Goal: Communication & Community: Connect with others

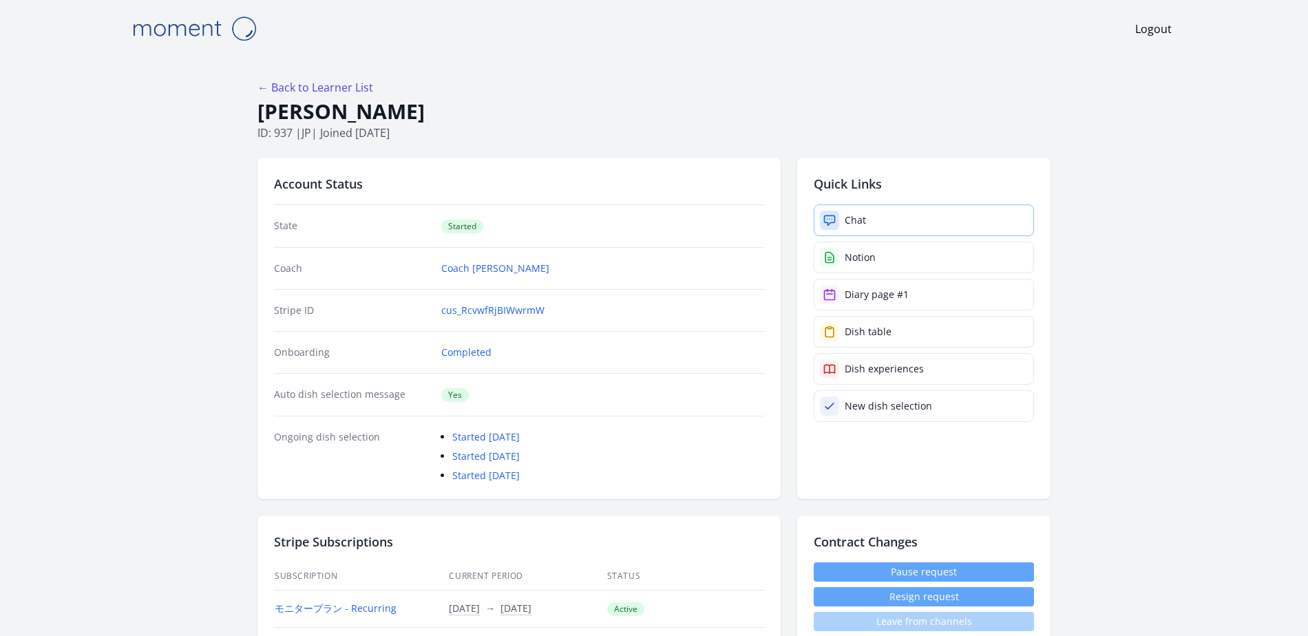
click at [878, 221] on link "Chat" at bounding box center [924, 220] width 220 height 32
click at [875, 216] on link "Chat" at bounding box center [924, 220] width 220 height 32
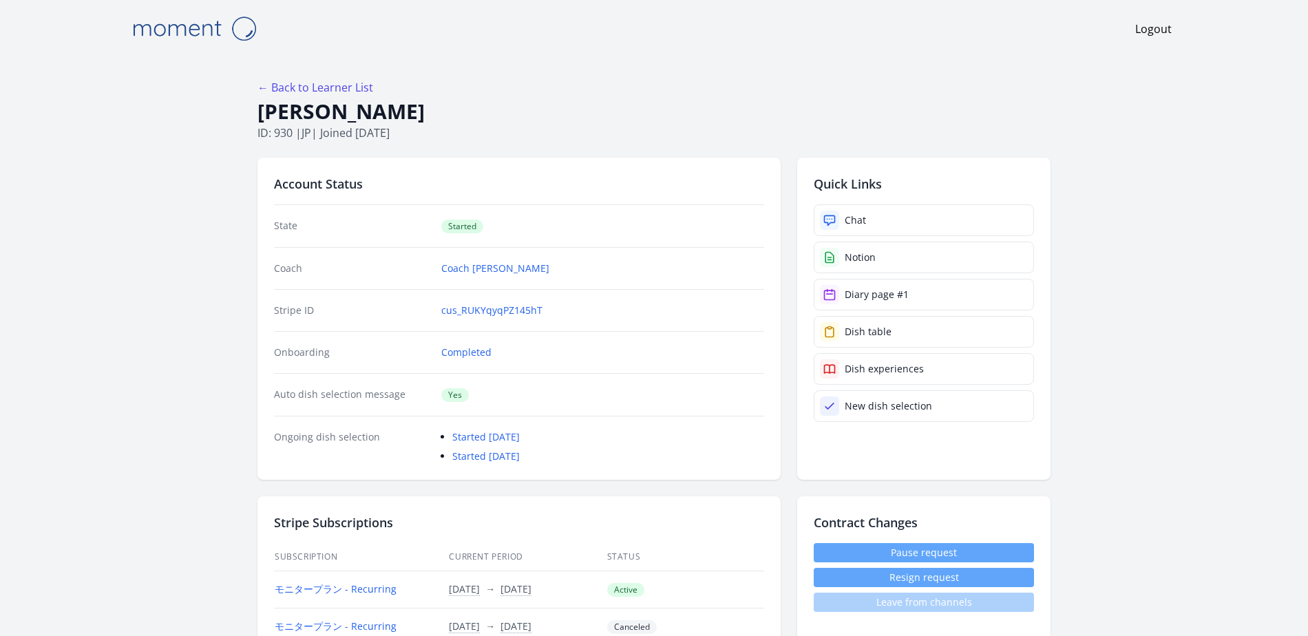
scroll to position [2454, 0]
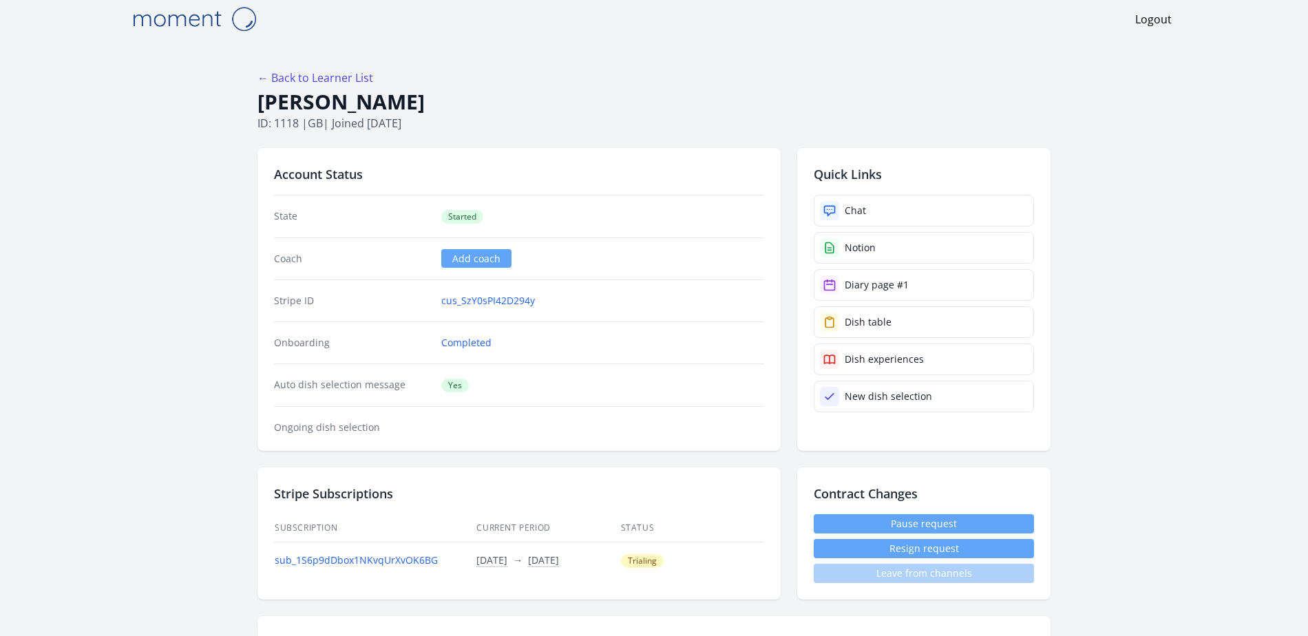
scroll to position [10, 0]
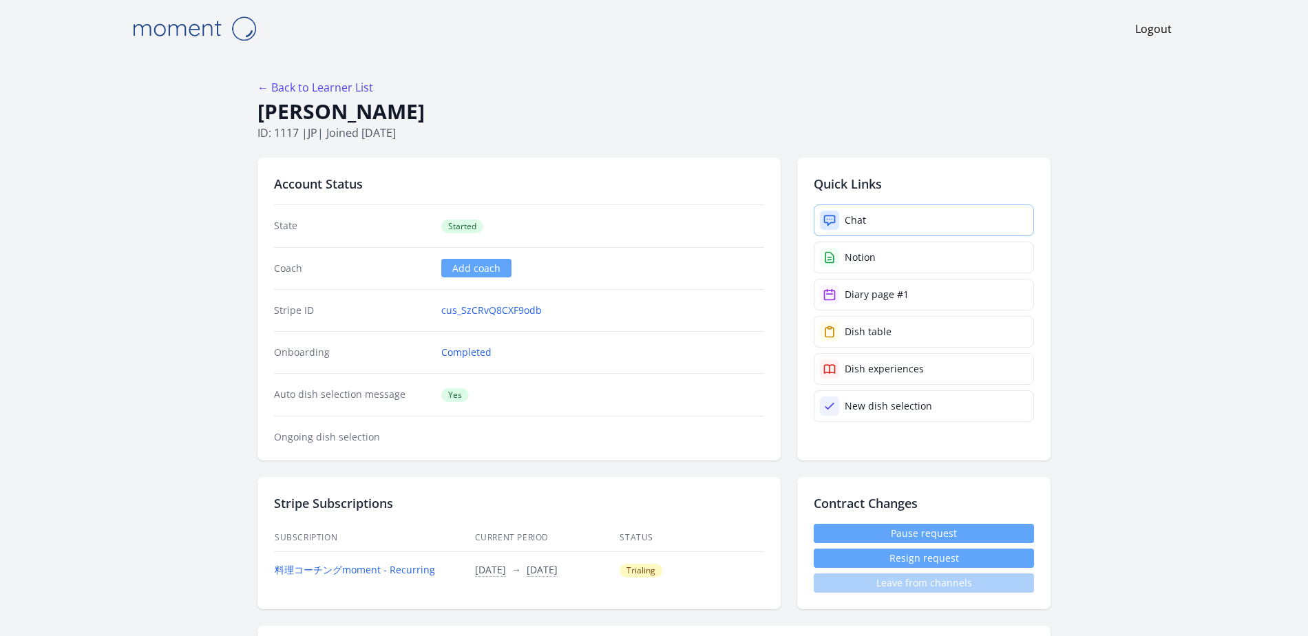
click at [918, 222] on link "Chat" at bounding box center [924, 220] width 220 height 32
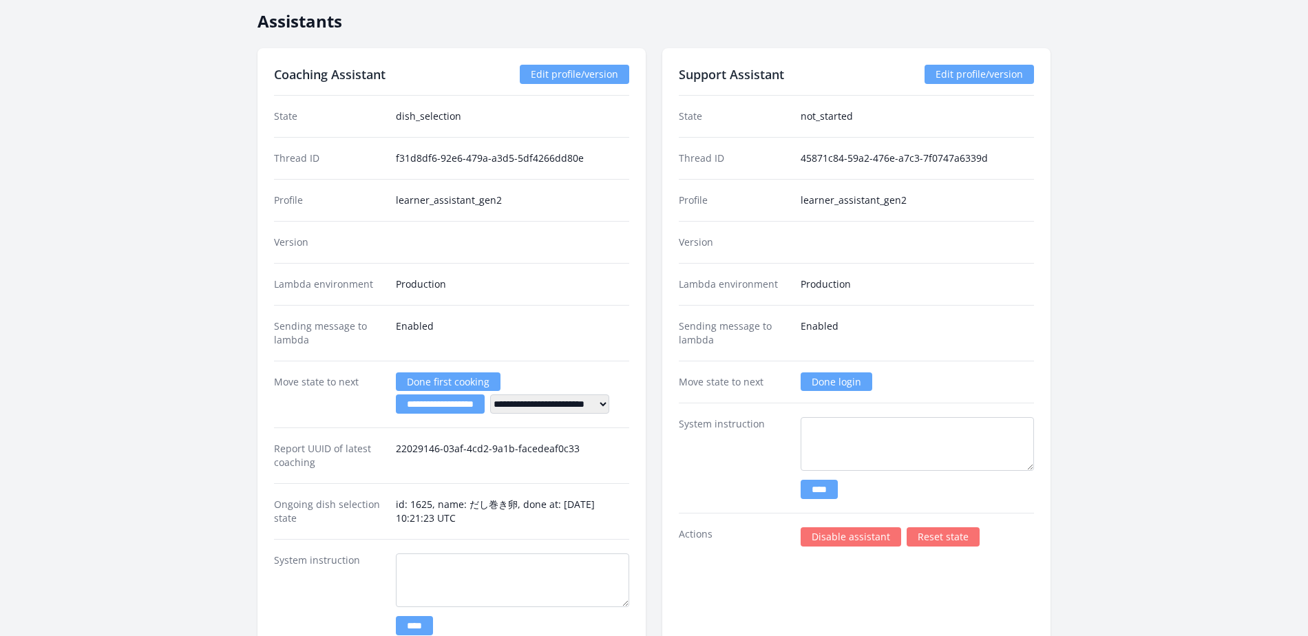
scroll to position [2078, 0]
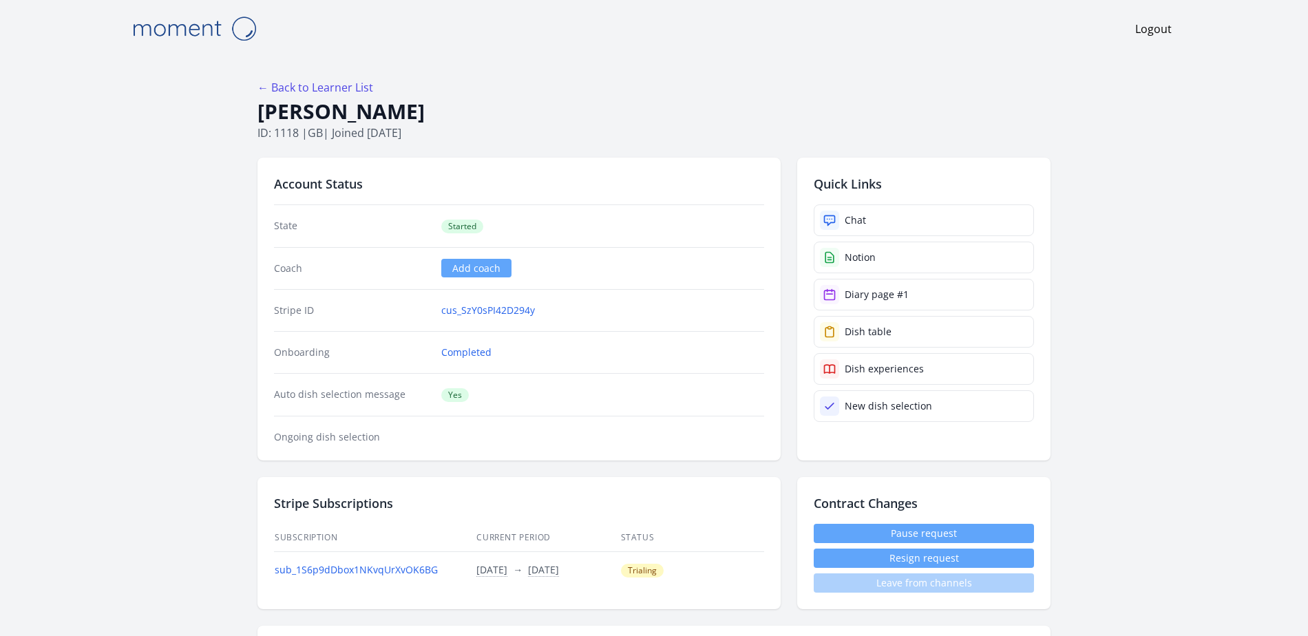
click at [156, 30] on img at bounding box center [194, 28] width 138 height 35
click at [184, 30] on img at bounding box center [194, 28] width 138 height 35
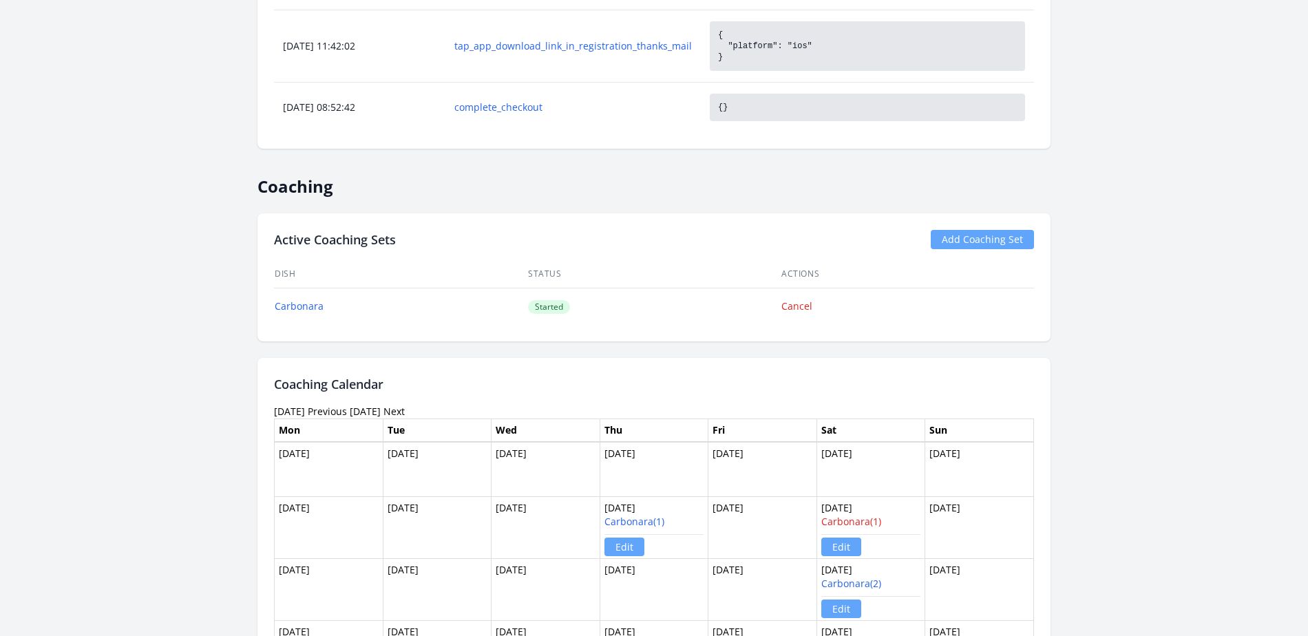
scroll to position [104, 0]
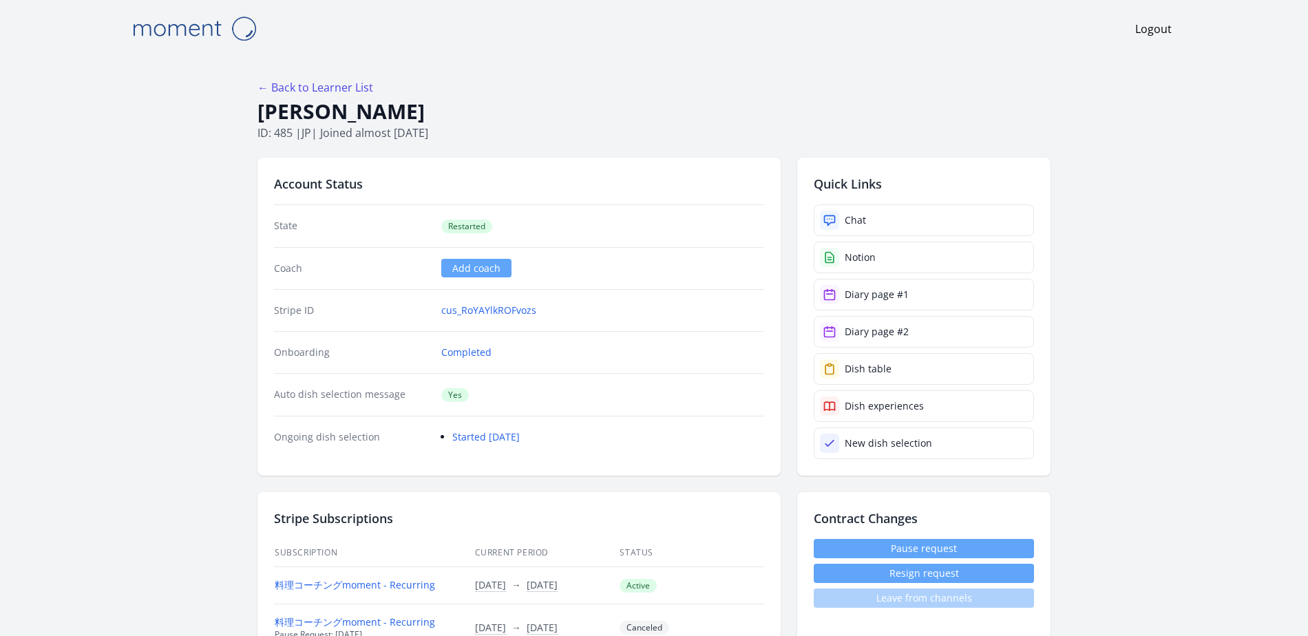
scroll to position [2275, 0]
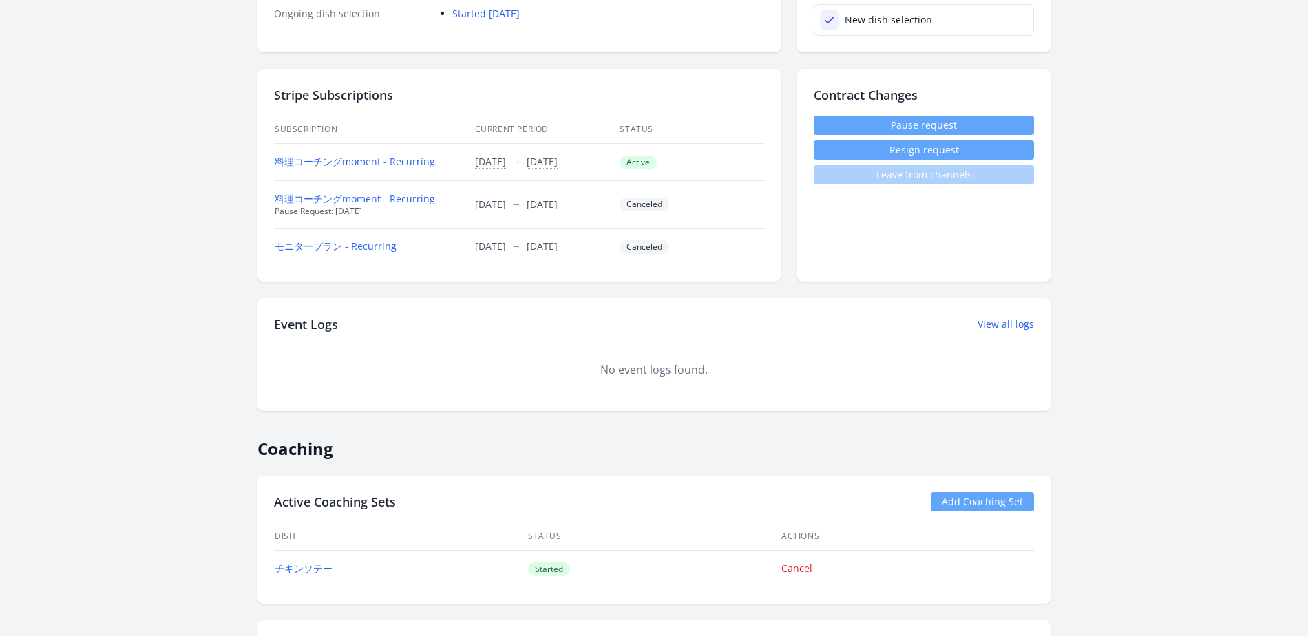
scroll to position [0, 0]
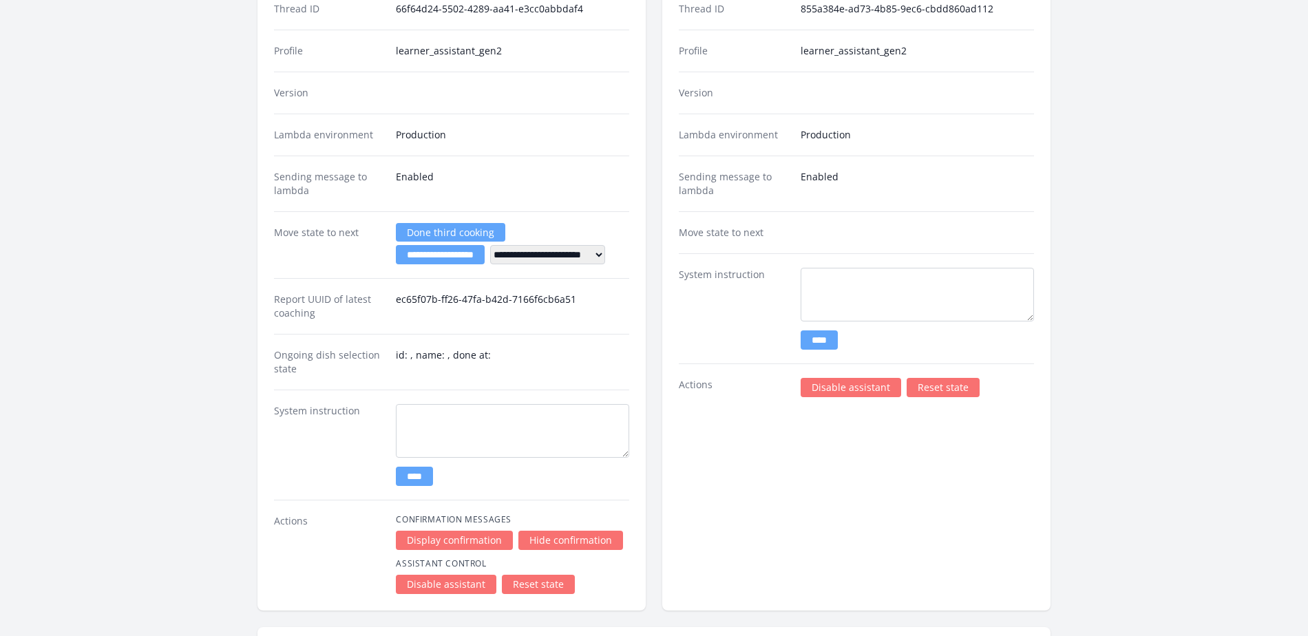
scroll to position [1697, 0]
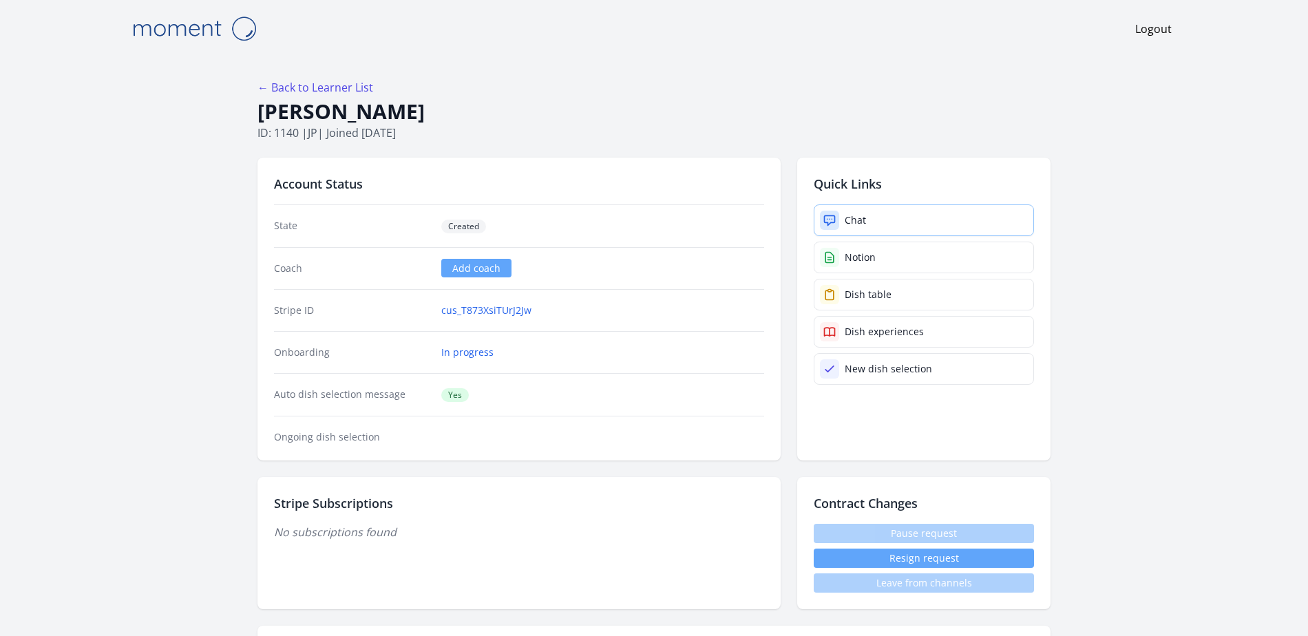
click at [842, 216] on link "Chat" at bounding box center [924, 220] width 220 height 32
